Goal: Information Seeking & Learning: Check status

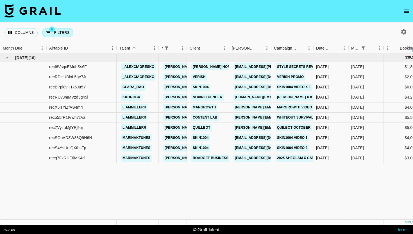
click at [61, 30] on button "4 Filters" at bounding box center [57, 32] width 31 height 9
select select "managerIds"
select select "status"
select select "not"
select select "cancelled"
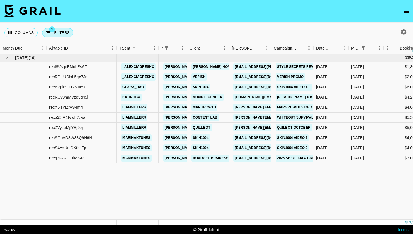
select select "status"
select select "not"
select select "declined"
select select "monthDue2"
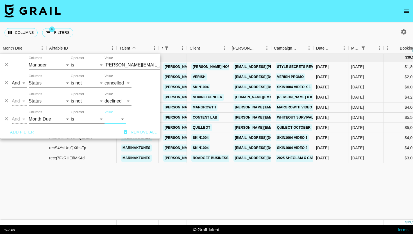
click at [111, 115] on select "[DATE] Sep '[DATE] [DATE] '[DATE] May '[DATE] Mar '[DATE] Jan '[DATE] Nov '[DAT…" at bounding box center [115, 118] width 21 height 9
select select "[DATE]"
click at [105, 114] on select "[DATE] Sep '[DATE] [DATE] '[DATE] May '[DATE] Mar '[DATE] Jan '[DATE] Nov '[DAT…" at bounding box center [115, 118] width 21 height 9
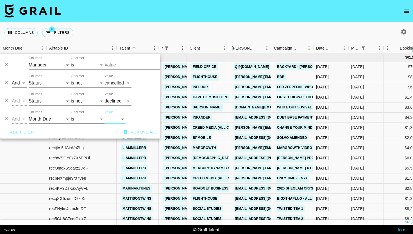
type input "[PERSON_NAME][EMAIL_ADDRESS][DOMAIN_NAME]"
click at [235, 25] on div "Columns 4 Filters + Booking" at bounding box center [206, 32] width 413 height 20
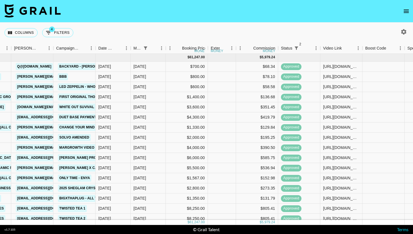
scroll to position [0, 218]
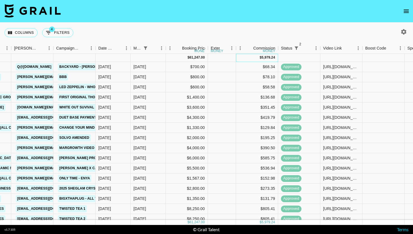
click at [266, 55] on div "5,979.24" at bounding box center [268, 57] width 13 height 5
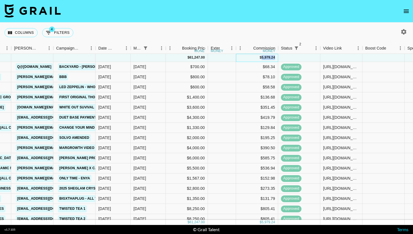
click at [266, 55] on div "5,979.24" at bounding box center [268, 57] width 13 height 5
copy div "5,979.24"
